Goal: Complete application form

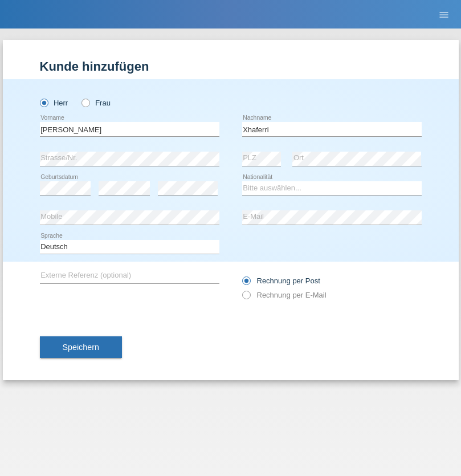
type input "Xhaferri"
select select "IT"
select select "C"
select select "16"
select select "04"
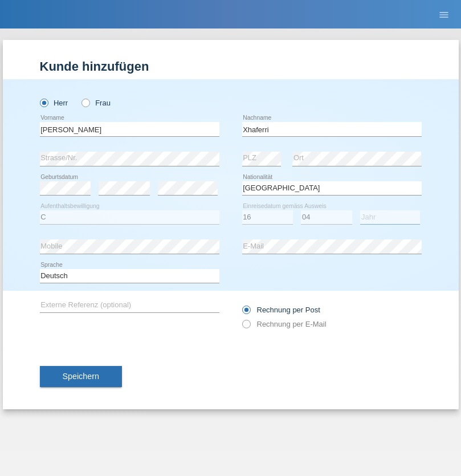
select select "2018"
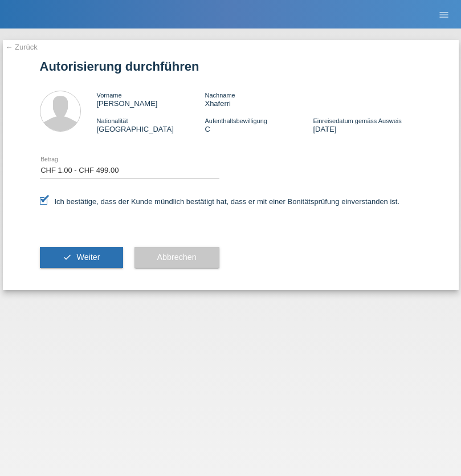
select select "1"
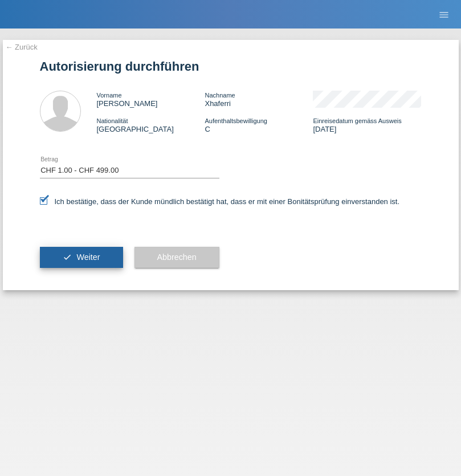
click at [81, 257] on span "Weiter" at bounding box center [87, 256] width 23 height 9
